Goal: Task Accomplishment & Management: Use online tool/utility

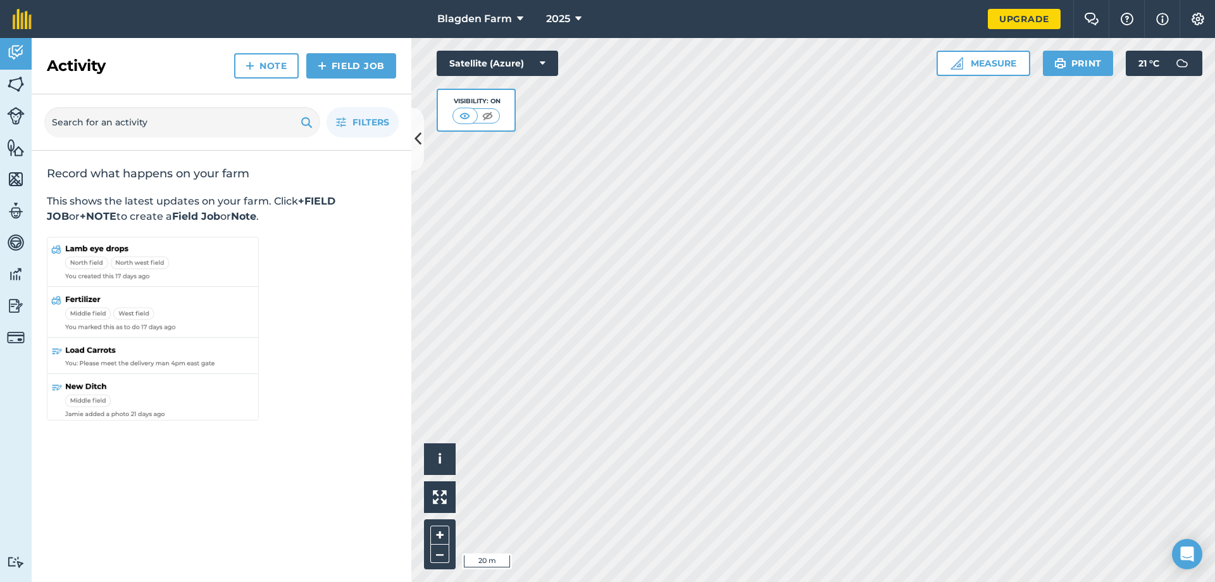
click at [960, 581] on html "Blagden Farm 2025 Upgrade Farm Chat Help Info Settings Map printing is not avai…" at bounding box center [607, 291] width 1215 height 582
click at [1077, 60] on button "Print" at bounding box center [1078, 63] width 71 height 25
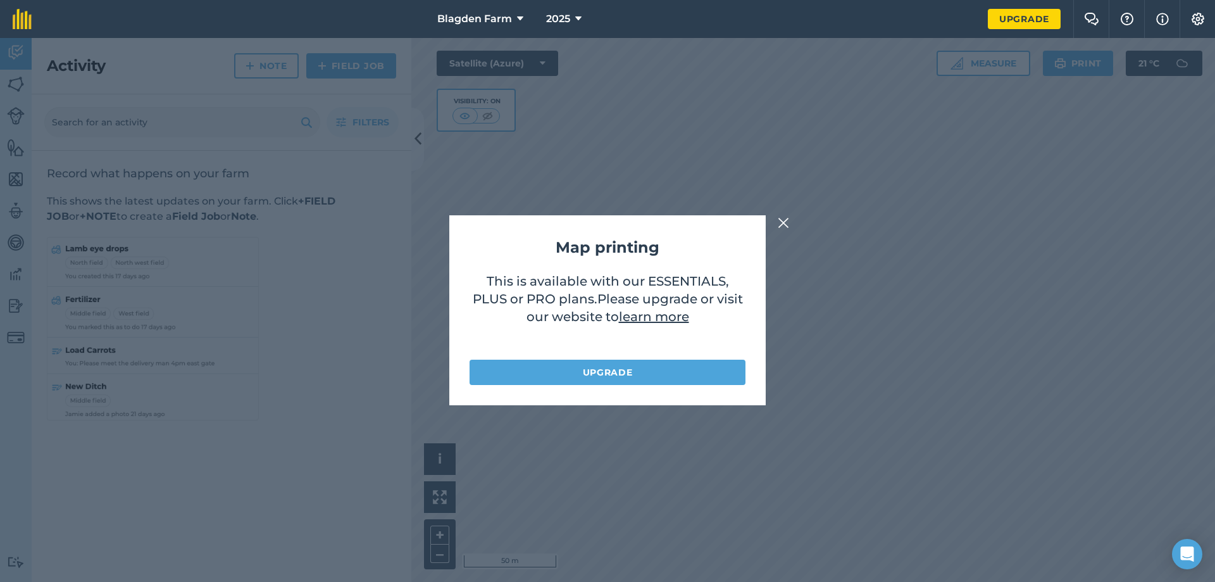
click at [784, 221] on img at bounding box center [783, 222] width 11 height 15
